Goal: Task Accomplishment & Management: Manage account settings

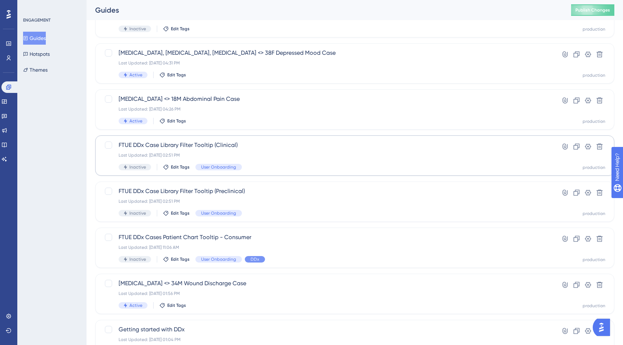
scroll to position [69, 0]
click at [289, 249] on div "Last Updated: Aug 27 2025, 11:06 AM" at bounding box center [326, 248] width 414 height 6
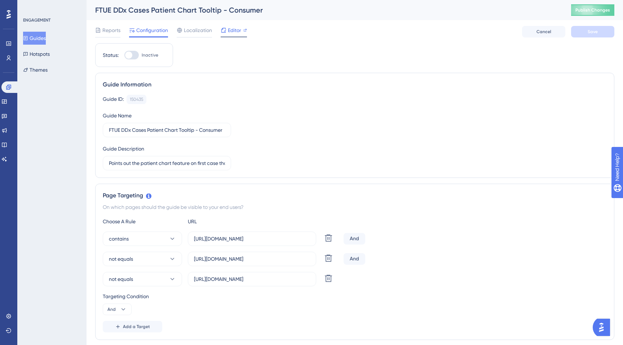
click at [238, 35] on div "Editor" at bounding box center [234, 32] width 26 height 12
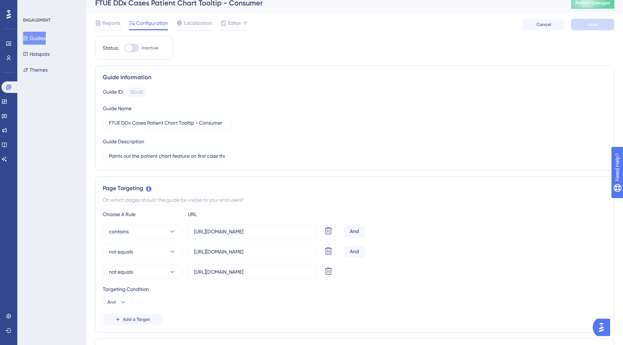
scroll to position [8, 0]
click at [239, 25] on span "Editor" at bounding box center [234, 22] width 13 height 9
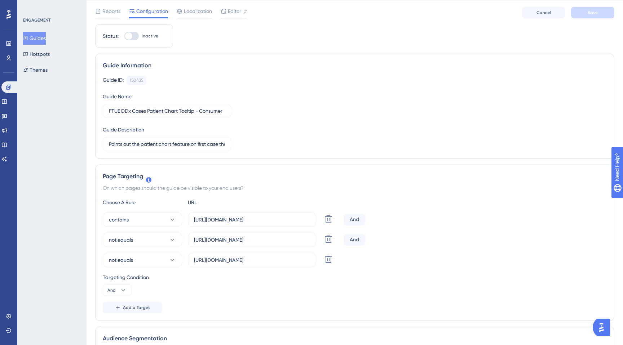
scroll to position [0, 0]
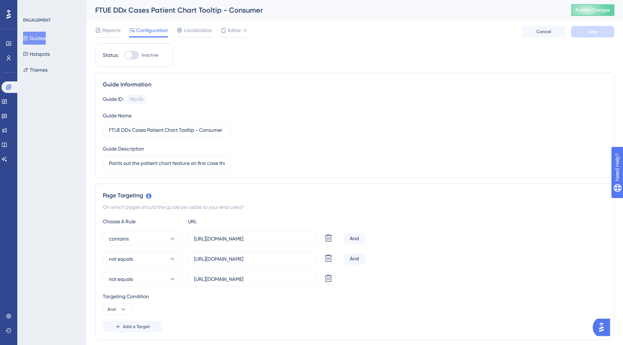
click at [132, 54] on div at bounding box center [128, 55] width 7 height 7
click at [124, 55] on input "Inactive" at bounding box center [124, 55] width 0 height 0
checkbox input "true"
click at [597, 34] on span "Save" at bounding box center [592, 32] width 10 height 6
click at [583, 13] on button "Publish Changes" at bounding box center [592, 10] width 43 height 12
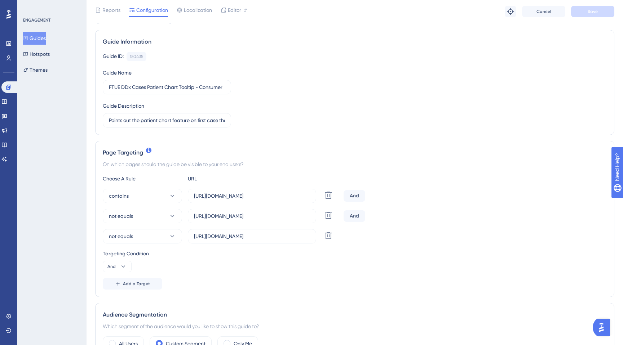
scroll to position [54, 0]
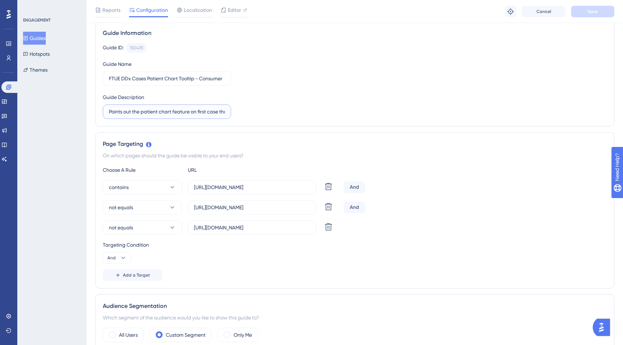
click at [160, 115] on input "Points out the patient chart feature on first case that's not the demo case." at bounding box center [167, 112] width 116 height 8
drag, startPoint x: 144, startPoint y: 113, endPoint x: 237, endPoint y: 128, distance: 94.8
click at [249, 114] on div "Guide ID: 150435 Copy Guide Name FTUE DDx Cases Patient Chart Tooltip - Consume…" at bounding box center [355, 81] width 504 height 76
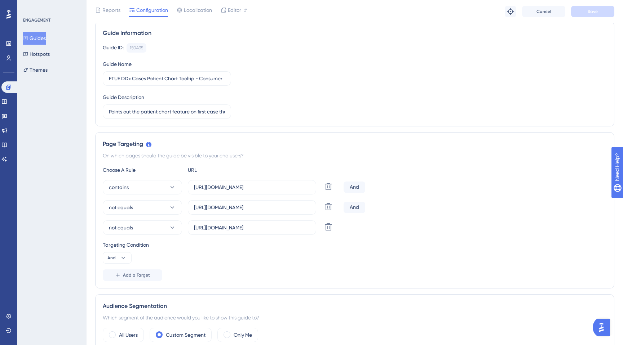
scroll to position [0, 0]
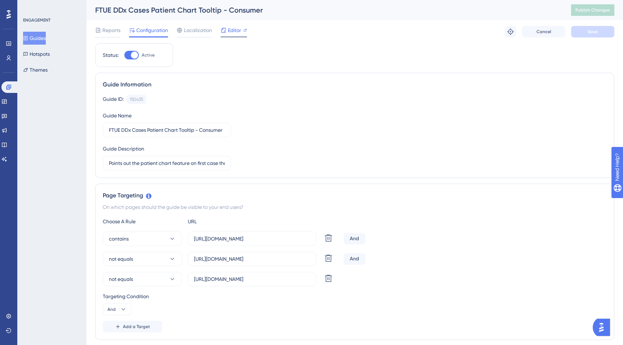
click at [232, 32] on span "Editor" at bounding box center [234, 30] width 13 height 9
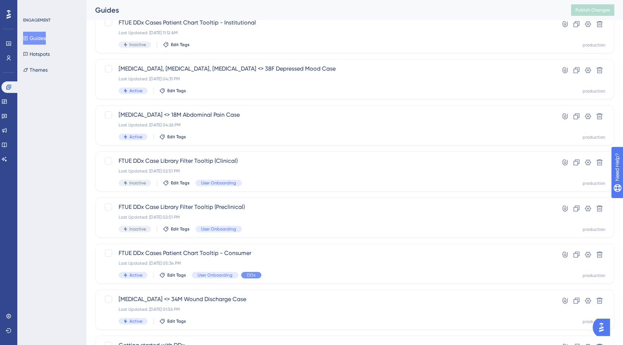
scroll to position [57, 0]
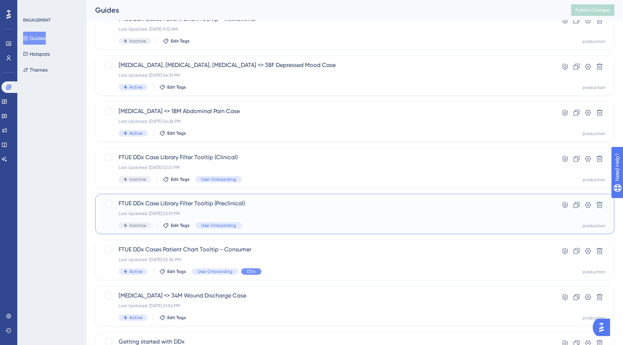
click at [285, 218] on div "FTUE DDx Case Library Filter Tooltip (Preclinical) Last Updated: Aug 21 2025, 0…" at bounding box center [326, 214] width 414 height 30
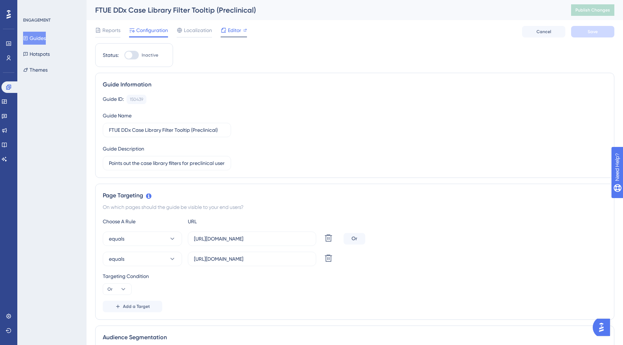
click at [232, 31] on span "Editor" at bounding box center [234, 30] width 13 height 9
click at [232, 30] on span "Editor" at bounding box center [234, 30] width 13 height 9
click at [246, 258] on input "https://app.sketchy.com/cases?status=All&search=" at bounding box center [252, 259] width 116 height 8
drag, startPoint x: 222, startPoint y: 265, endPoint x: 320, endPoint y: 269, distance: 98.5
click at [325, 270] on div "Choose A Rule URL equals https://app.sketchy.com/cases Delete Or equals https:/…" at bounding box center [355, 264] width 504 height 95
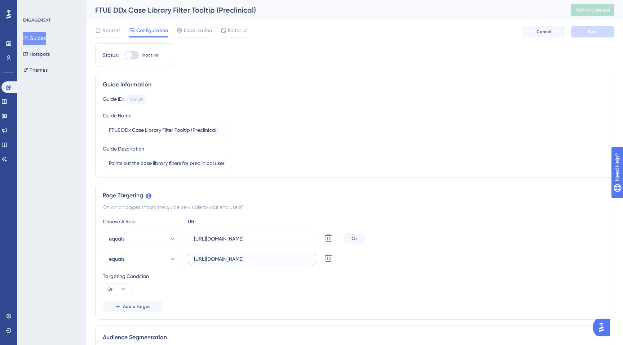
click at [259, 257] on input "https://app.sketchy.com/cases?status=All&search=" at bounding box center [252, 259] width 116 height 8
drag, startPoint x: 245, startPoint y: 258, endPoint x: 320, endPoint y: 262, distance: 75.8
click at [321, 262] on div "equals https://app.sketchy.com/cases?status=All&search= Delete" at bounding box center [222, 259] width 238 height 14
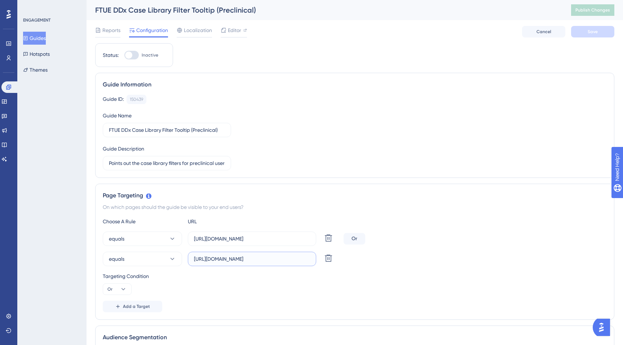
click at [241, 263] on input "https://app.sketchy.com/cases?status=All&search=" at bounding box center [252, 259] width 116 height 8
click at [241, 261] on input "https://app.sketchy.com/cases?status=All&search=" at bounding box center [252, 259] width 116 height 8
click at [34, 39] on button "Guides" at bounding box center [34, 38] width 23 height 13
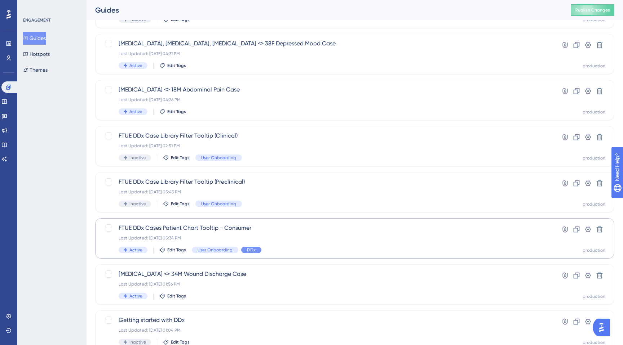
scroll to position [84, 0]
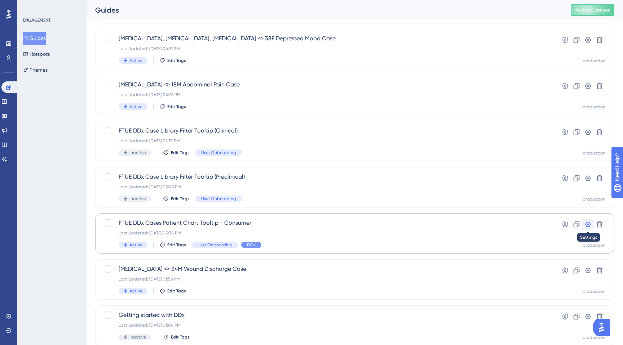
click at [584, 225] on icon at bounding box center [587, 224] width 7 height 7
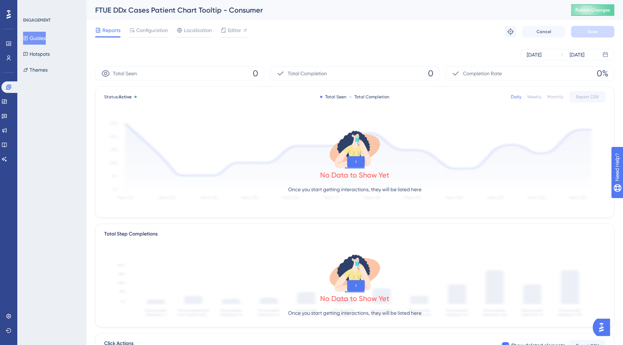
scroll to position [84, 0]
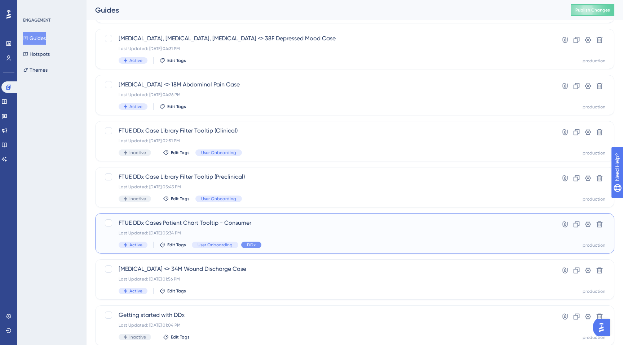
click at [270, 226] on span "FTUE DDx Cases Patient Chart Tooltip - Consumer" at bounding box center [326, 223] width 414 height 9
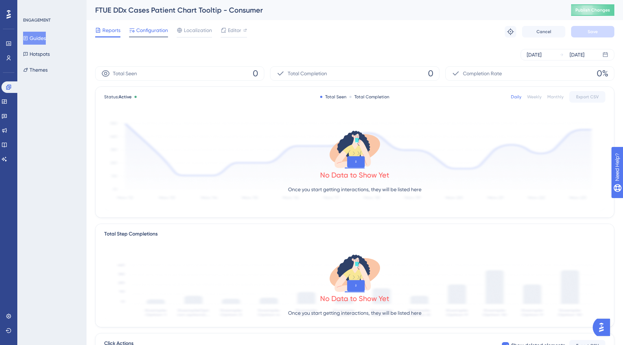
click at [155, 28] on span "Configuration" at bounding box center [152, 30] width 32 height 9
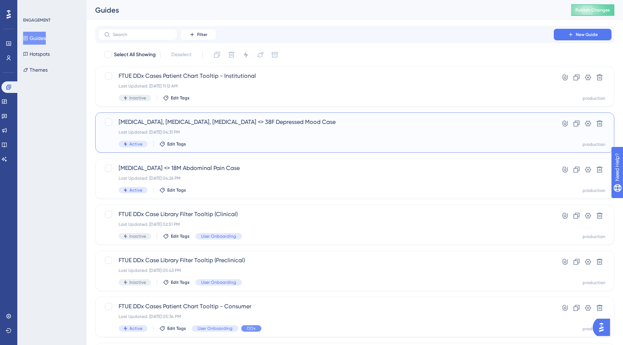
click at [214, 135] on div "SSRIs, SNRIs, Cyproheptadine <> 38F Depressed Mood Case Last Updated: Aug 26 20…" at bounding box center [326, 133] width 414 height 30
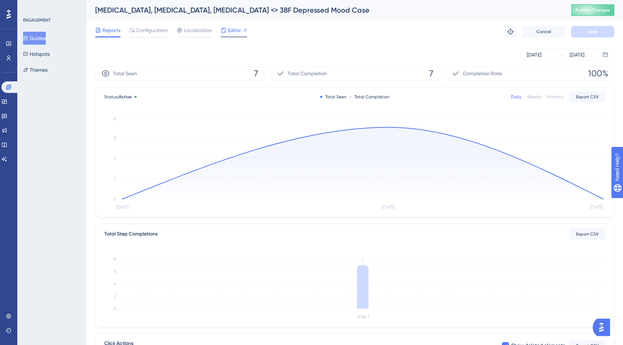
click at [234, 28] on span "Editor" at bounding box center [234, 30] width 13 height 9
click at [44, 38] on button "Guides" at bounding box center [34, 38] width 23 height 13
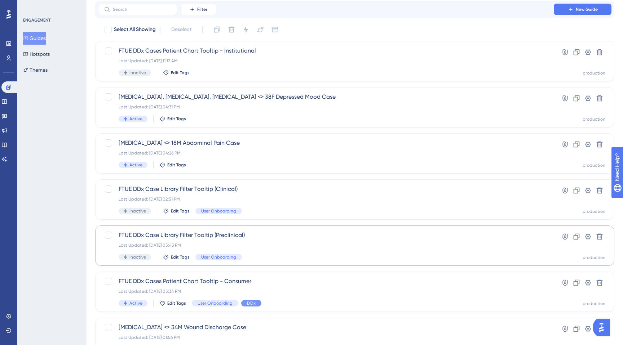
scroll to position [33, 0]
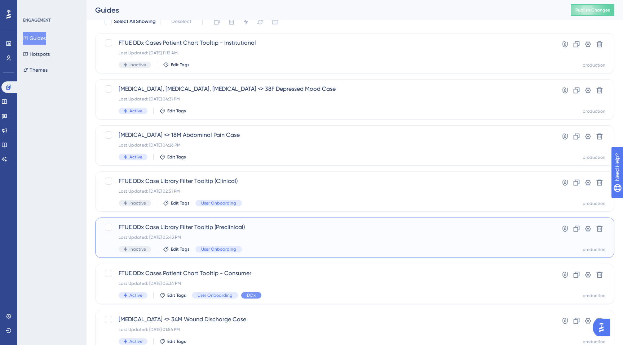
click at [227, 232] on div "FTUE DDx Case Library Filter Tooltip (Preclinical) Last Updated: Aug 28 2025, 0…" at bounding box center [326, 238] width 414 height 30
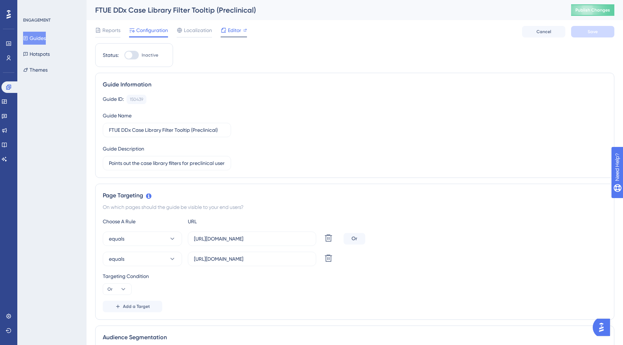
click at [235, 34] on span "Editor" at bounding box center [234, 30] width 13 height 9
click at [236, 31] on span "Editor" at bounding box center [234, 30] width 13 height 9
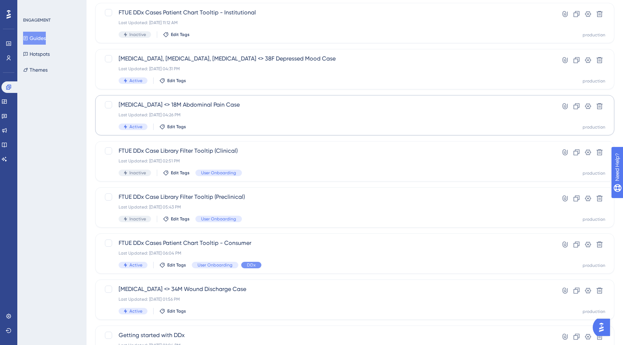
scroll to position [83, 0]
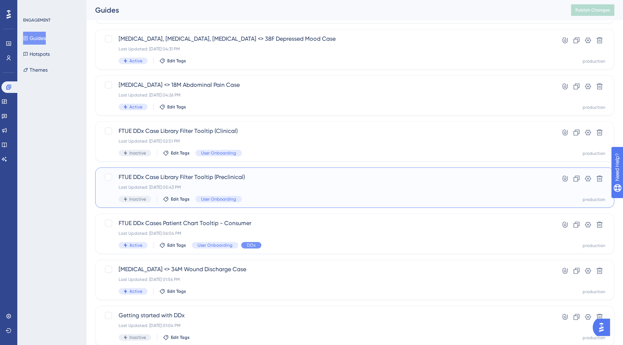
click at [242, 187] on div "Last Updated: Aug 28 2025, 05:43 PM" at bounding box center [326, 188] width 414 height 6
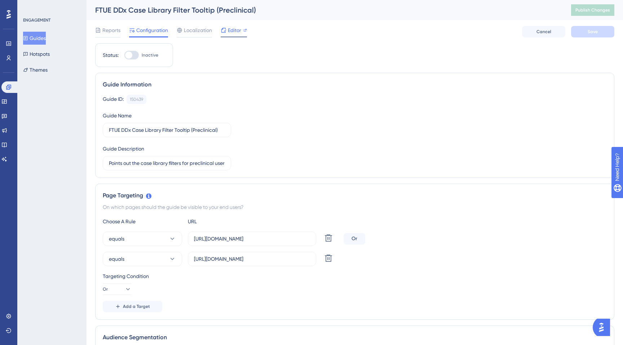
click at [232, 30] on span "Editor" at bounding box center [234, 30] width 13 height 9
